Goal: Task Accomplishment & Management: Complete application form

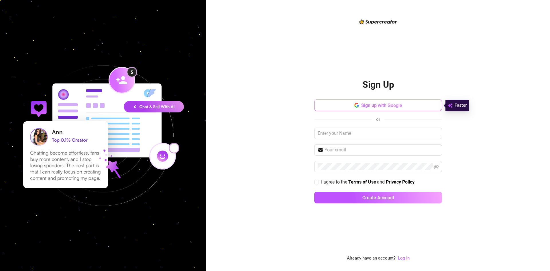
click at [371, 105] on span "Sign up with Google" at bounding box center [381, 105] width 41 height 5
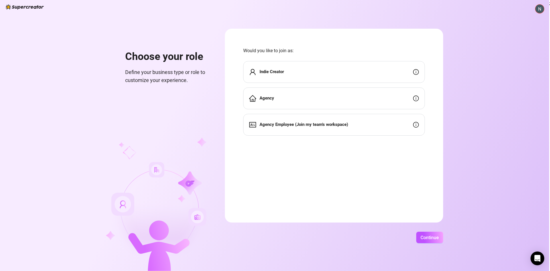
click at [334, 125] on strong "Agency Employee (Join my team's workspace)" at bounding box center [303, 124] width 88 height 5
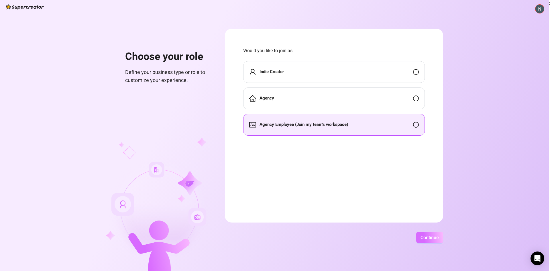
click at [434, 234] on button "Continue" at bounding box center [429, 236] width 27 height 11
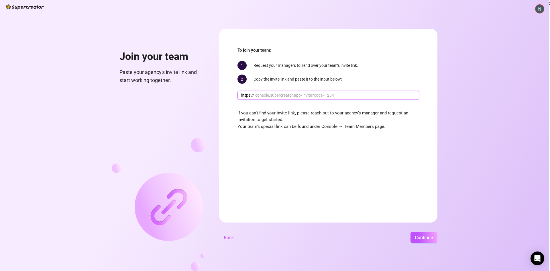
click at [271, 93] on input "text" at bounding box center [335, 95] width 160 height 6
click at [296, 93] on input "text" at bounding box center [335, 95] width 160 height 6
paste input "www.supercreator.app/?utm_source=google&utm_medium=cpc&utm_campaign=&utm_conten…"
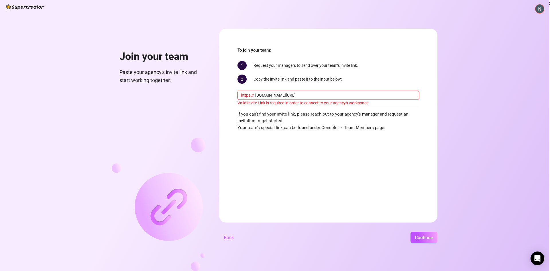
scroll to position [0, 239]
type input "www.supercreator.app/?utm_source=google&utm_medium=cpc&utm_campaign=&utm_conten…"
drag, startPoint x: 415, startPoint y: 95, endPoint x: 363, endPoint y: 100, distance: 52.4
click at [352, 105] on div "https:// www.supercreator.app/?utm_source=google&utm_medium=cpc&utm_campaign=&u…" at bounding box center [328, 97] width 182 height 15
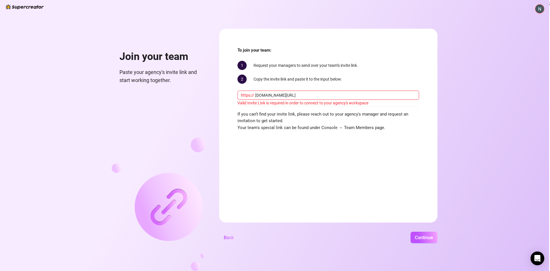
click at [417, 113] on span "If you can’t find your invite link, please reach out to your agency's manager a…" at bounding box center [328, 121] width 182 height 20
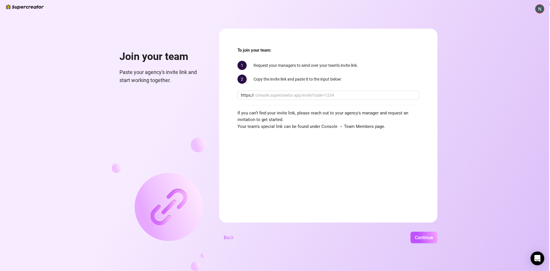
click at [227, 240] on span "Back" at bounding box center [229, 237] width 10 height 5
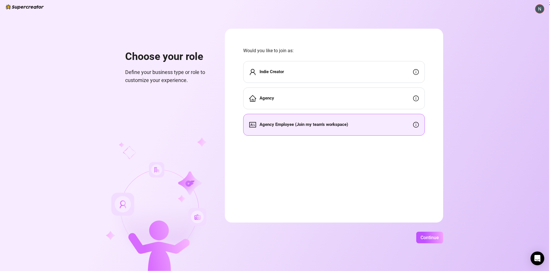
click at [301, 98] on div "Agency" at bounding box center [334, 98] width 182 height 22
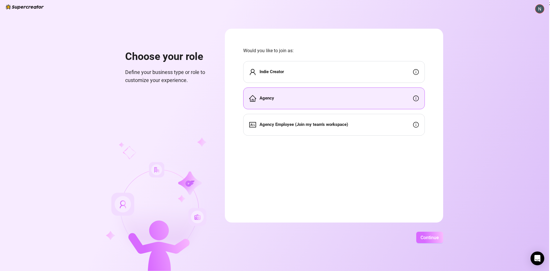
click at [427, 235] on span "Continue" at bounding box center [429, 237] width 18 height 5
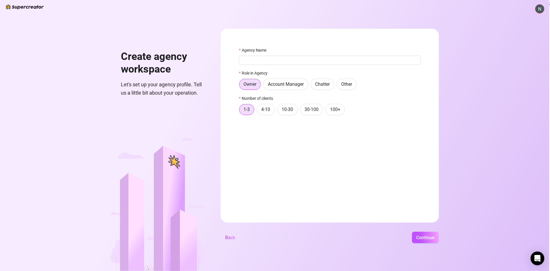
drag, startPoint x: 226, startPoint y: 240, endPoint x: 229, endPoint y: 239, distance: 3.1
click at [227, 240] on button "Back" at bounding box center [229, 236] width 19 height 11
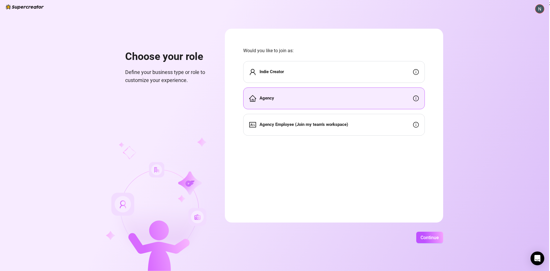
click at [541, 8] on img at bounding box center [539, 9] width 9 height 9
click at [527, 157] on div "Choose your role Define your business type or role to customize your experience…" at bounding box center [274, 135] width 549 height 271
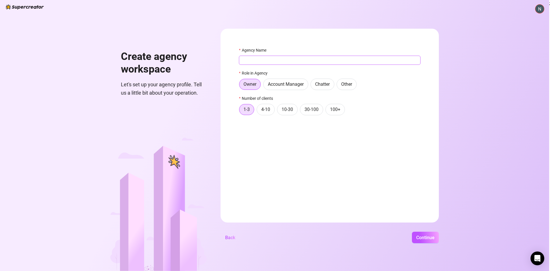
click at [293, 59] on input "Agency Name" at bounding box center [330, 60] width 182 height 9
type input "Limitless Creatives"
click at [327, 85] on span "Chatter" at bounding box center [322, 83] width 15 height 5
click at [312, 86] on input "Chatter" at bounding box center [312, 86] width 0 height 0
click at [540, 8] on img at bounding box center [539, 9] width 9 height 9
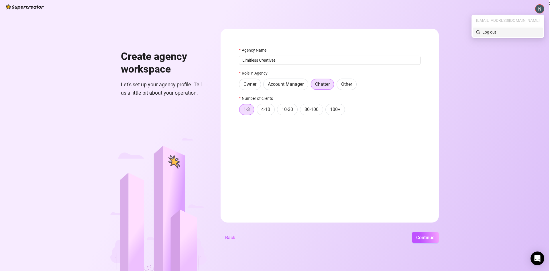
click at [522, 33] on span "Log out" at bounding box center [508, 32] width 64 height 6
click at [539, 9] on img at bounding box center [539, 9] width 9 height 9
click at [496, 33] on div "Log out" at bounding box center [489, 32] width 14 height 6
